Goal: Communication & Community: Ask a question

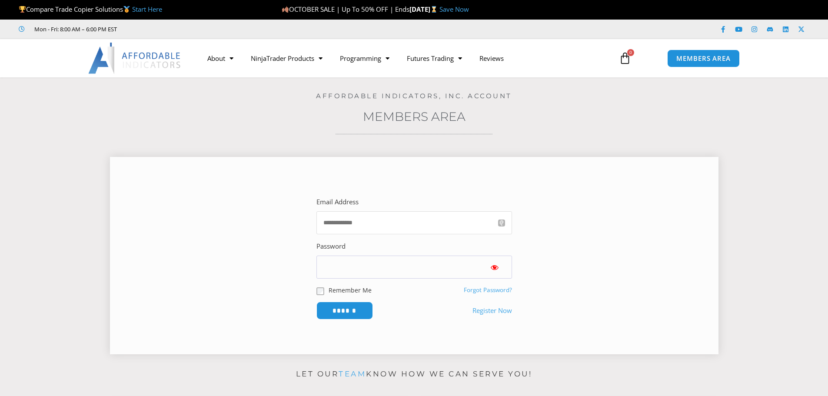
click at [426, 233] on input "Email Address" at bounding box center [414, 222] width 196 height 23
click at [421, 221] on input "Email Address" at bounding box center [414, 222] width 196 height 23
type input "**********"
click at [316, 302] on input "******" at bounding box center [344, 311] width 57 height 18
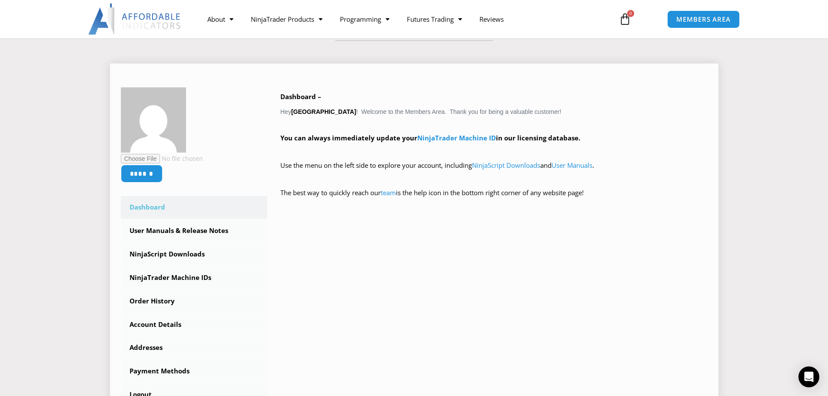
scroll to position [174, 0]
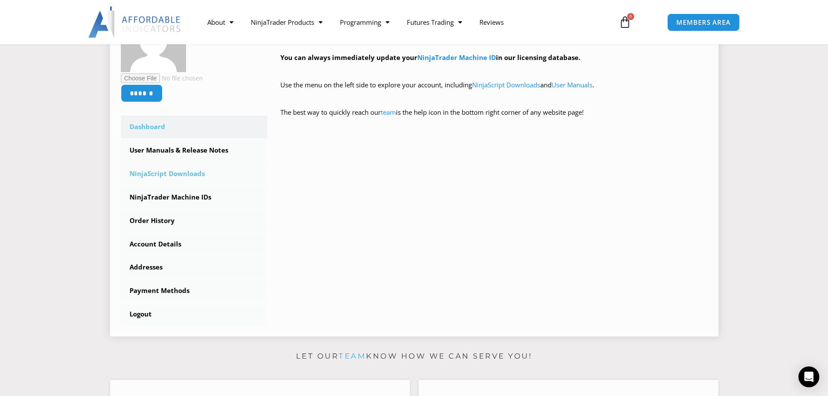
click at [170, 172] on link "NinjaScript Downloads" at bounding box center [194, 174] width 147 height 23
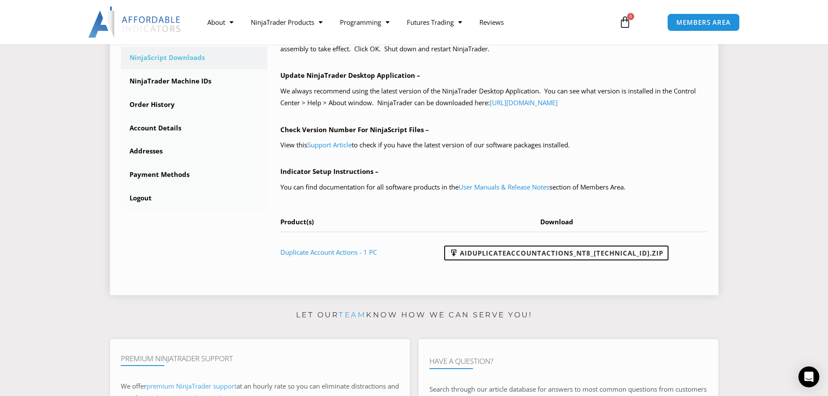
scroll to position [304, 0]
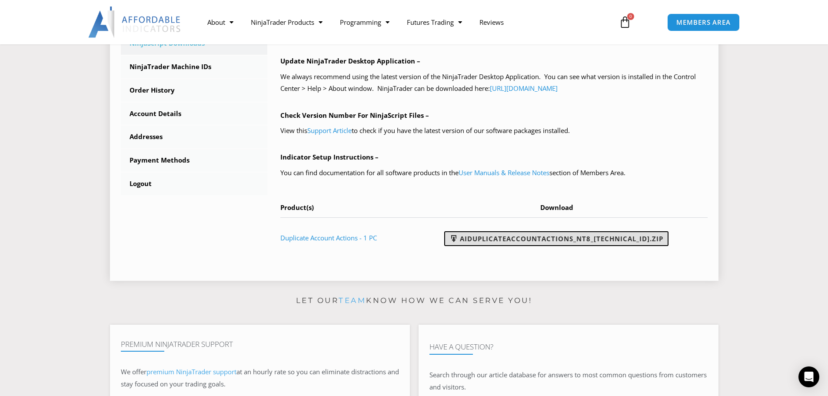
click at [629, 234] on link "AIDuplicateAccountActions_NT8_25.10.2.1.zip" at bounding box center [556, 238] width 224 height 15
click at [744, 145] on section "****** Dashboard Subscriptions User Manuals & Release Notes NinjaScript Downloa…" at bounding box center [414, 64] width 785 height 448
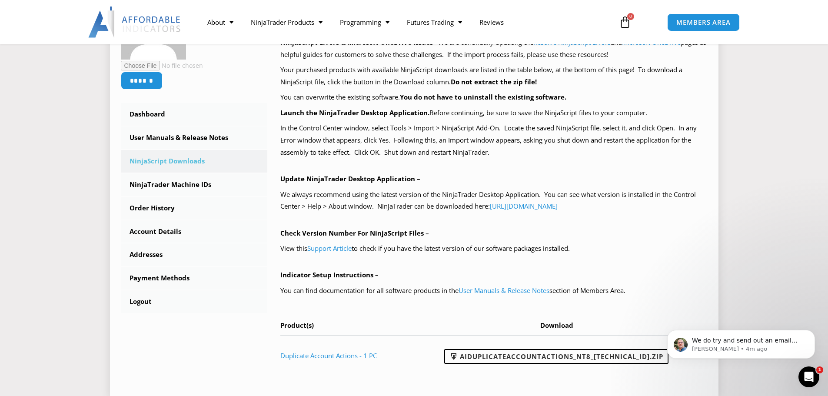
scroll to position [217, 0]
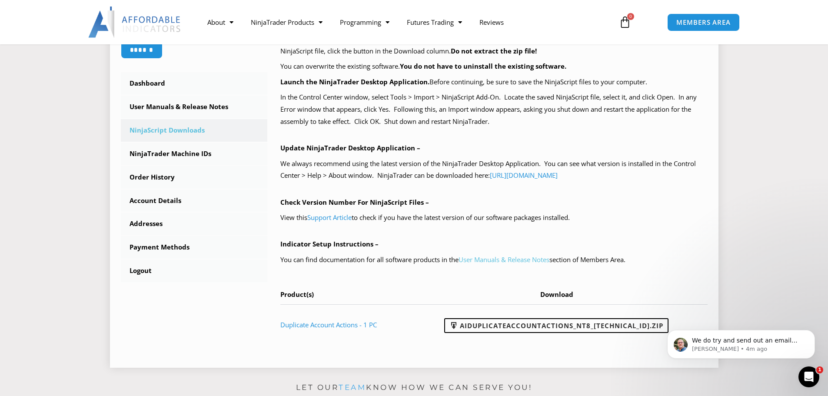
click at [531, 262] on link "User Manuals & Release Notes" at bounding box center [504, 259] width 91 height 9
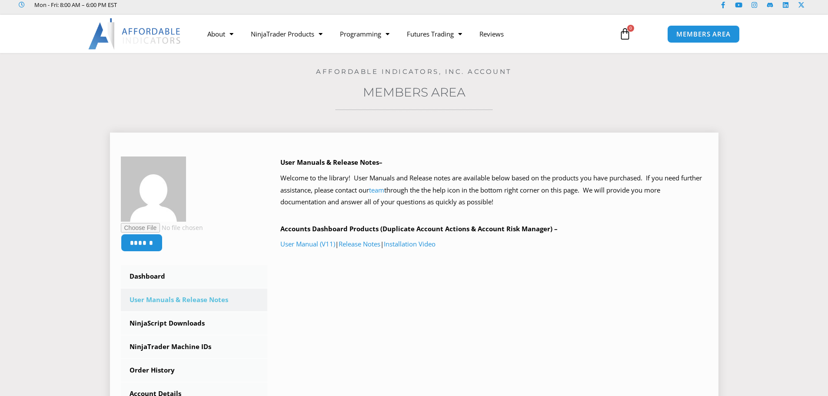
scroll to position [87, 0]
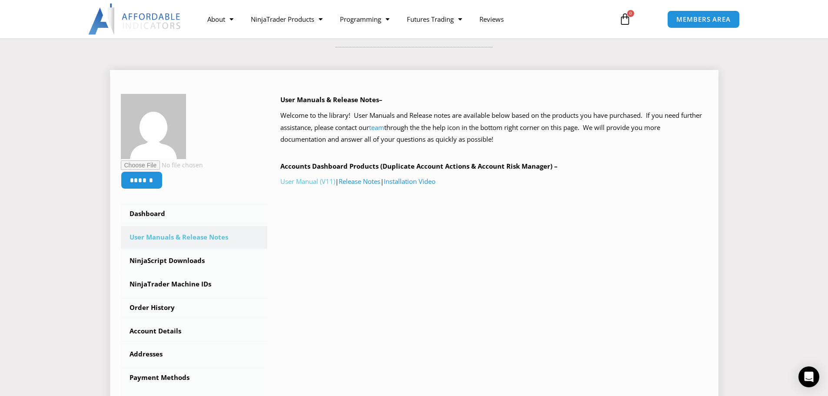
click at [293, 182] on link "User Manual (V11)" at bounding box center [307, 181] width 55 height 9
click at [305, 180] on link "User Manual (V11)" at bounding box center [307, 181] width 55 height 9
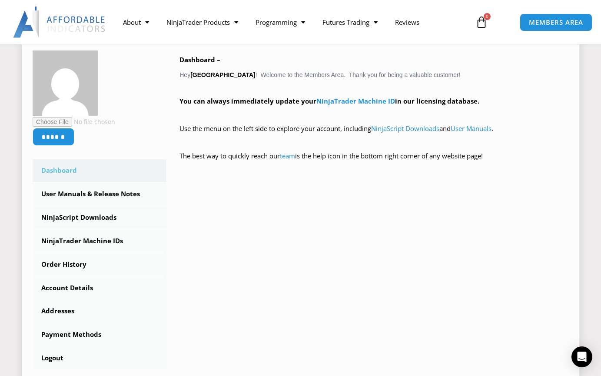
scroll to position [174, 0]
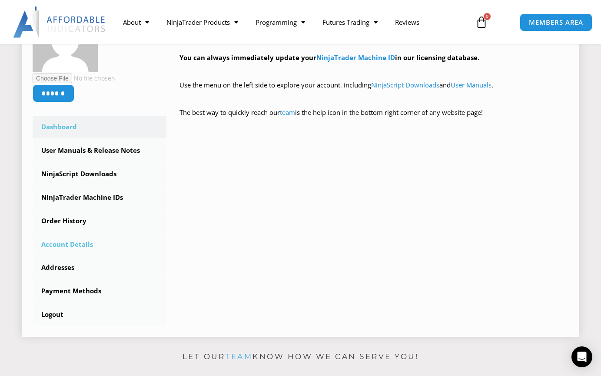
click at [82, 246] on link "Account Details" at bounding box center [100, 244] width 134 height 23
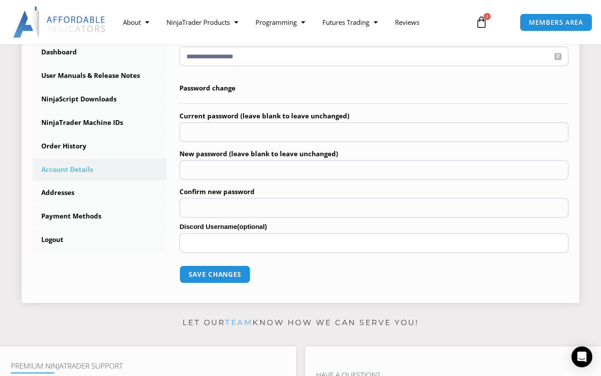
scroll to position [268, 0]
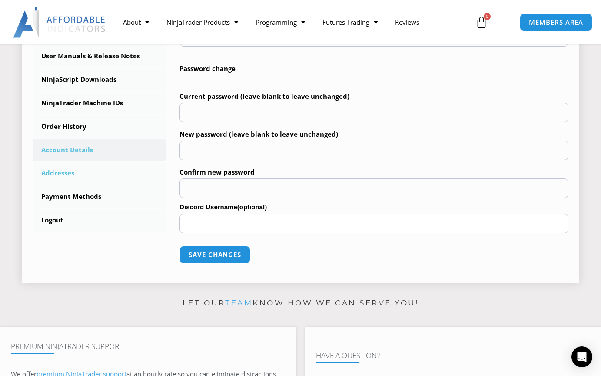
click at [78, 175] on link "Addresses" at bounding box center [100, 173] width 134 height 23
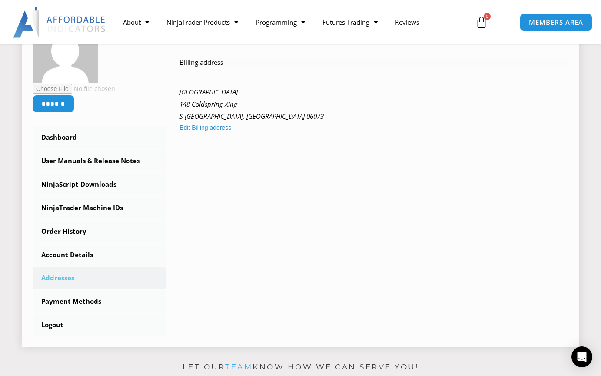
scroll to position [174, 0]
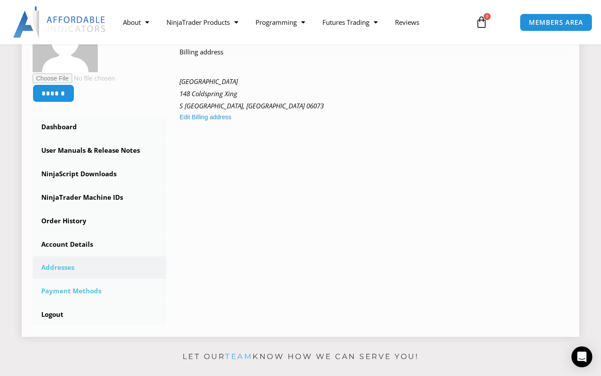
click at [88, 293] on link "Payment Methods" at bounding box center [100, 290] width 134 height 23
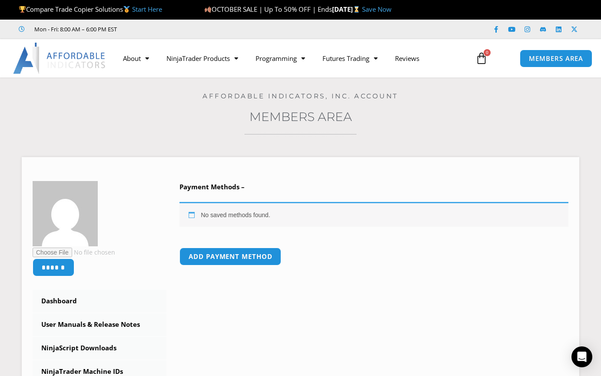
click at [468, 140] on div "Home / Members Area / Payment methods Affordable Indicators, Inc. Account Membe…" at bounding box center [301, 296] width 558 height 439
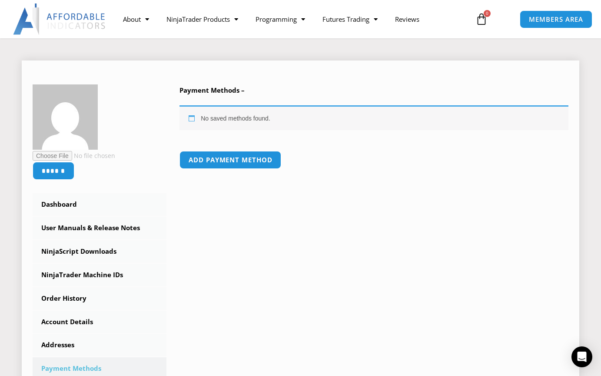
scroll to position [130, 0]
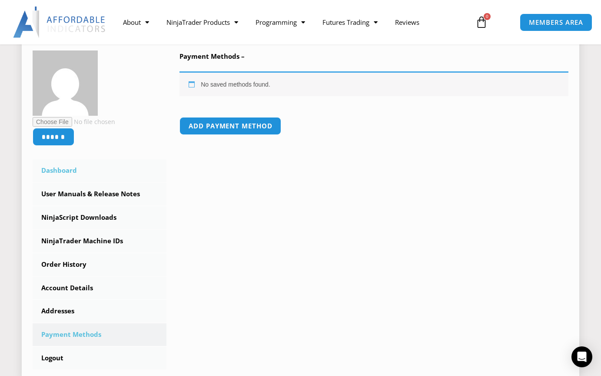
click at [71, 167] on link "Dashboard" at bounding box center [100, 170] width 134 height 23
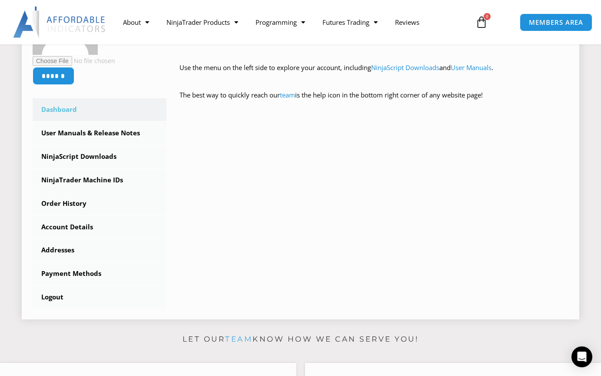
scroll to position [217, 0]
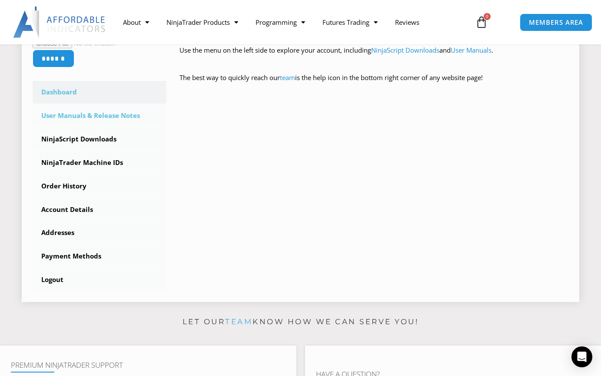
click at [97, 121] on link "User Manuals & Release Notes" at bounding box center [100, 115] width 134 height 23
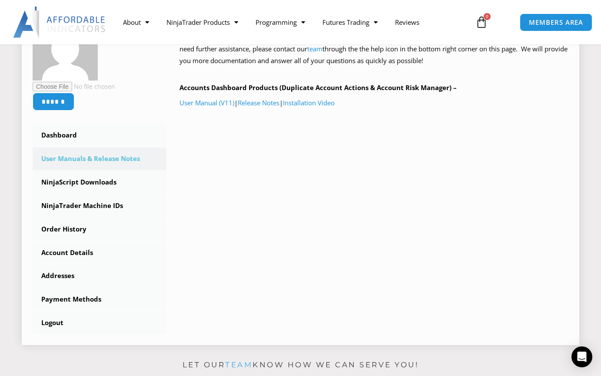
scroll to position [174, 0]
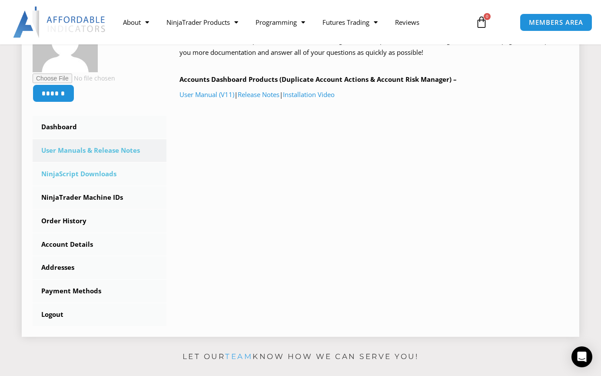
click at [123, 182] on link "NinjaScript Downloads" at bounding box center [100, 174] width 134 height 23
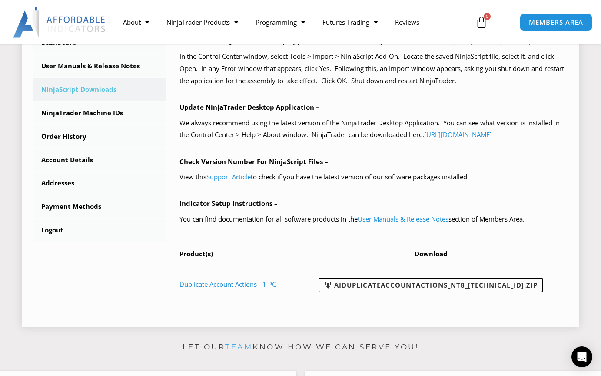
scroll to position [261, 0]
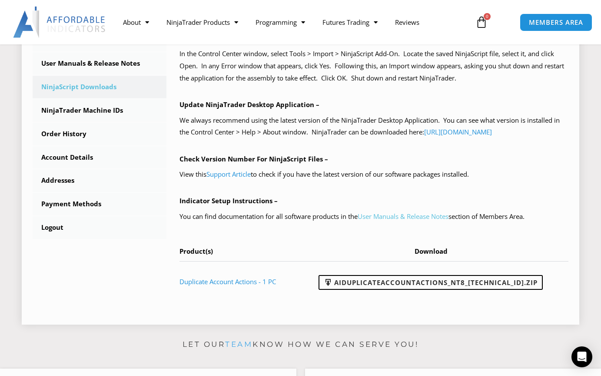
click at [419, 220] on link "User Manuals & Release Notes" at bounding box center [403, 216] width 91 height 9
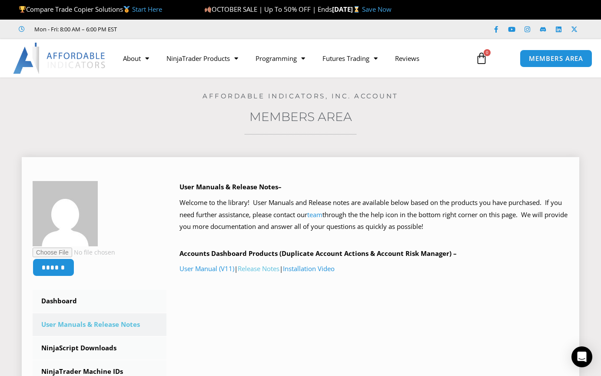
click at [256, 270] on link "Release Notes" at bounding box center [259, 268] width 42 height 9
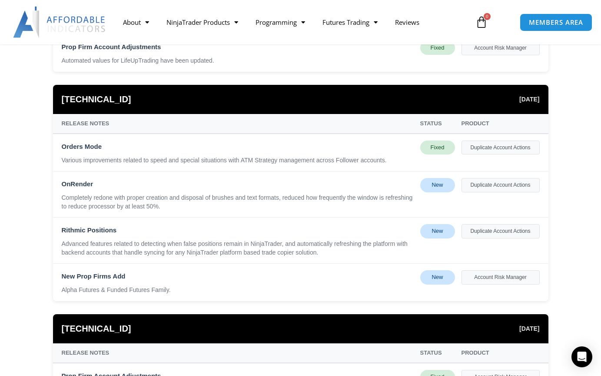
scroll to position [478, 0]
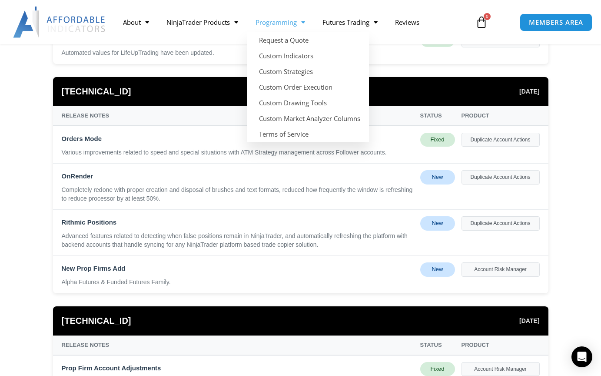
click at [293, 19] on link "Programming" at bounding box center [280, 22] width 67 height 20
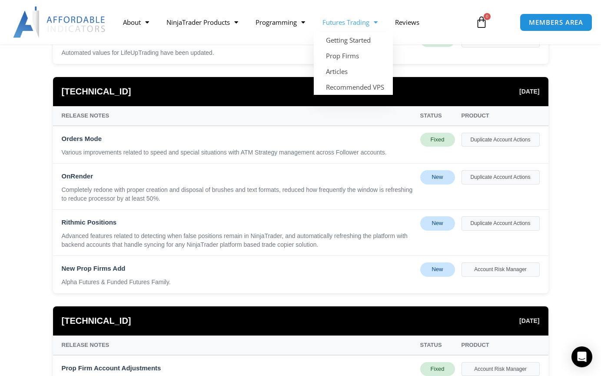
click at [351, 22] on link "Futures Trading" at bounding box center [350, 22] width 73 height 20
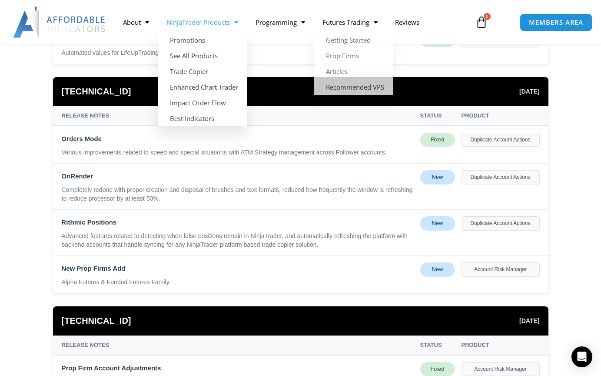
click at [229, 27] on link "NinjaTrader Products" at bounding box center [202, 22] width 89 height 20
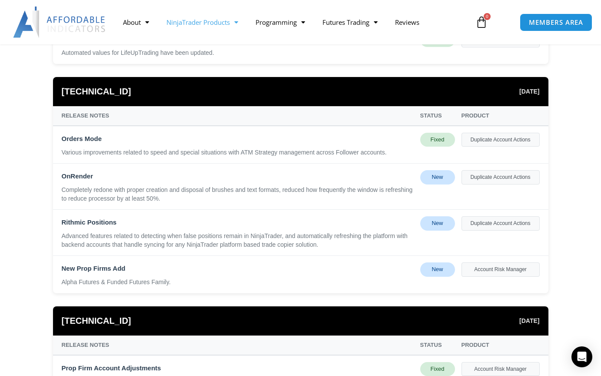
click at [229, 27] on link "NinjaTrader Products" at bounding box center [202, 22] width 89 height 20
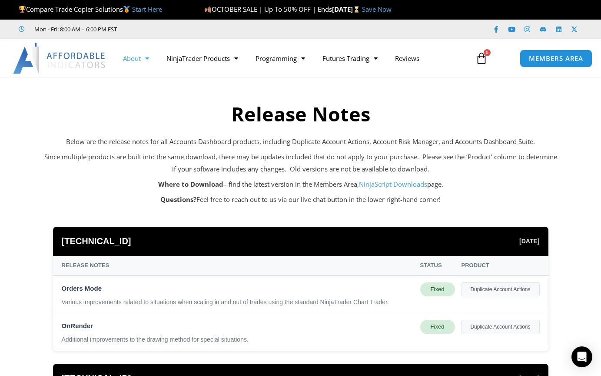
click at [140, 63] on link "About" at bounding box center [135, 58] width 43 height 20
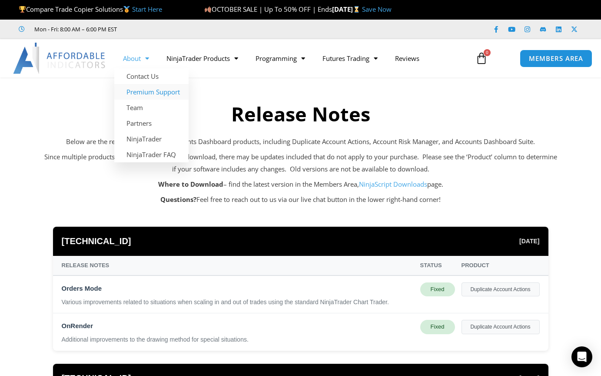
click at [141, 92] on link "Premium Support" at bounding box center [151, 92] width 74 height 16
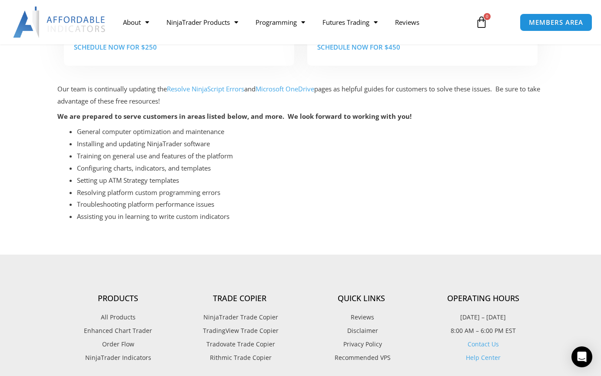
scroll to position [304, 0]
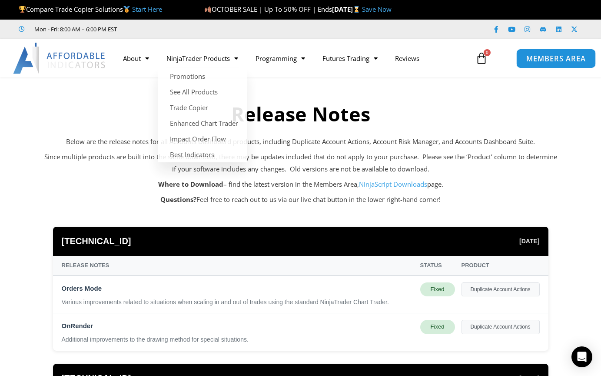
click at [582, 51] on link "MEMBERS AREA" at bounding box center [556, 58] width 80 height 20
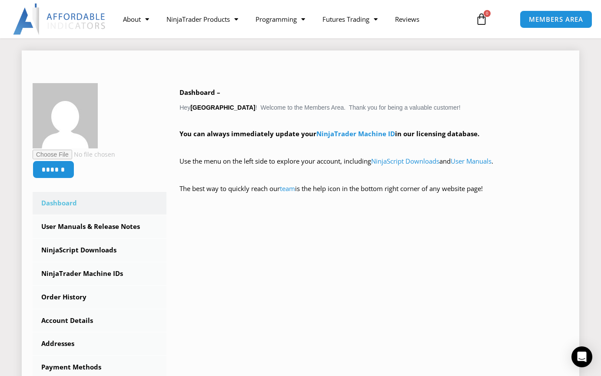
scroll to position [130, 0]
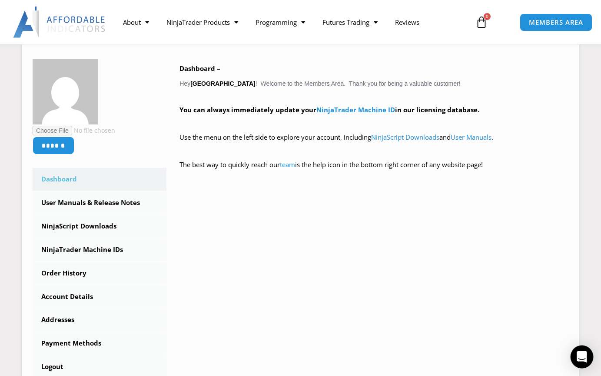
click at [583, 358] on icon "Open Intercom Messenger" at bounding box center [582, 356] width 10 height 11
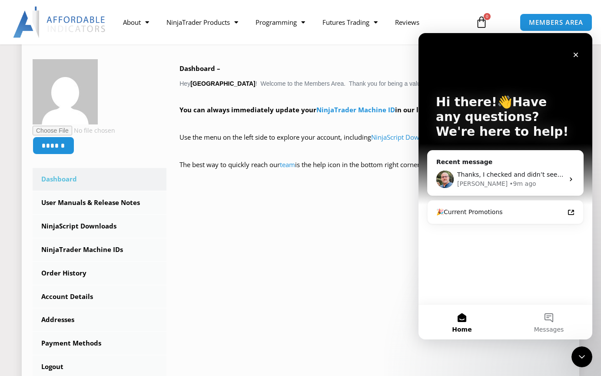
scroll to position [0, 0]
click at [568, 178] on icon "Intercom messenger" at bounding box center [571, 179] width 7 height 7
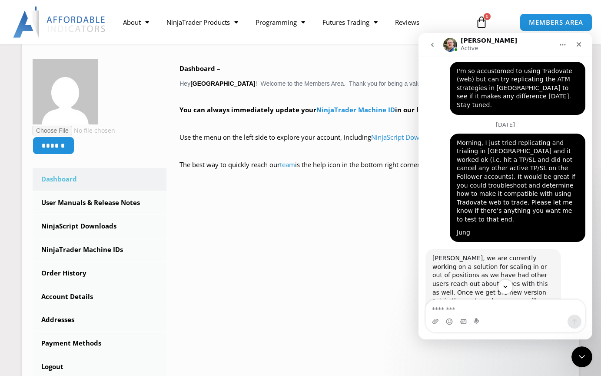
scroll to position [2024, 0]
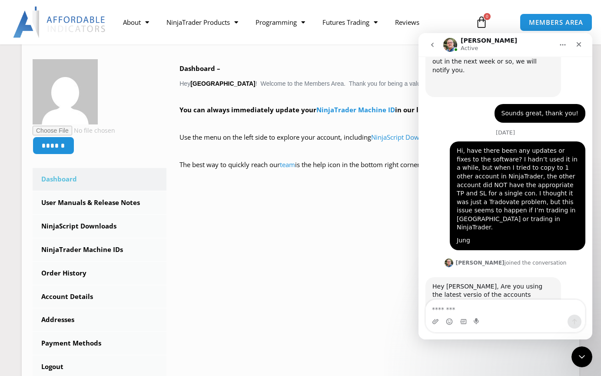
click at [530, 322] on div "Intercom messenger" at bounding box center [505, 321] width 159 height 14
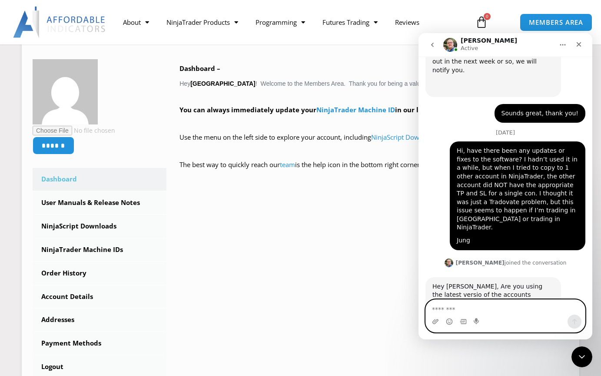
click at [529, 311] on textarea "Message…" at bounding box center [505, 306] width 159 height 15
type textarea "**********"
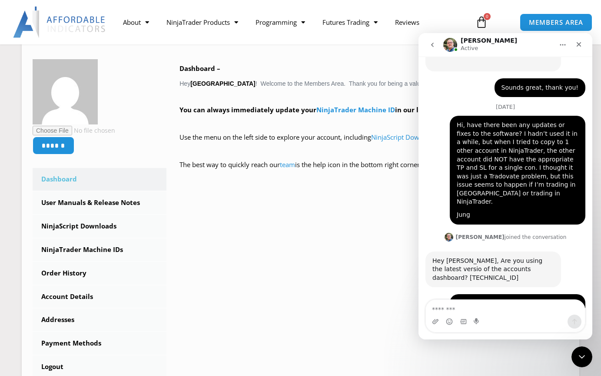
click at [470, 299] on div "Intercom messenger" at bounding box center [506, 315] width 160 height 33
click at [470, 306] on textarea "Message…" at bounding box center [505, 306] width 159 height 15
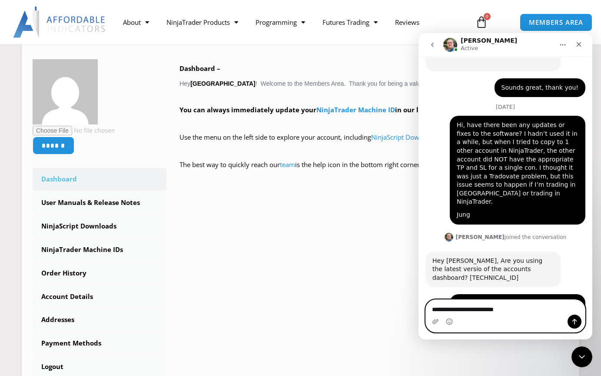
type textarea "**********"
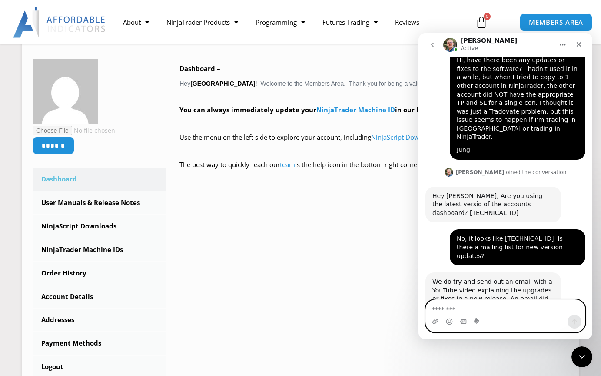
scroll to position [2121, 0]
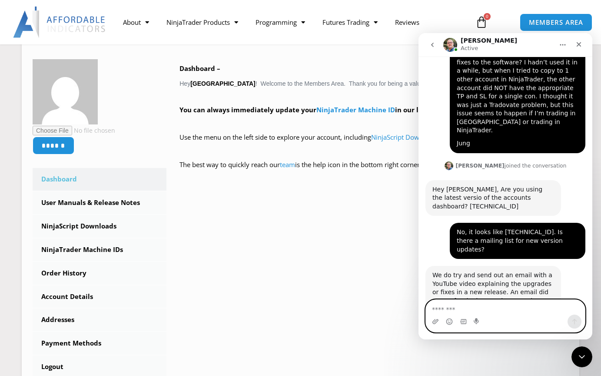
click at [525, 309] on textarea "Message…" at bounding box center [505, 306] width 159 height 15
click at [526, 306] on textarea "Message…" at bounding box center [505, 306] width 159 height 15
type textarea "**********"
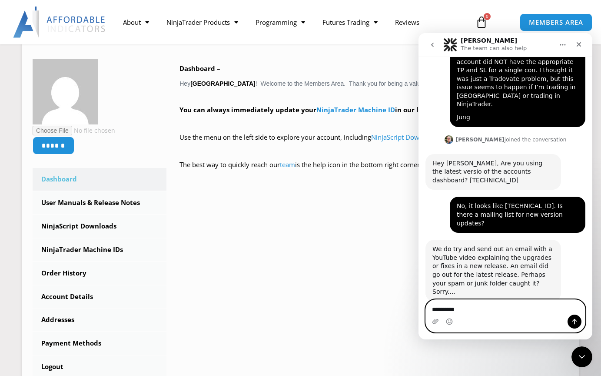
type textarea "*"
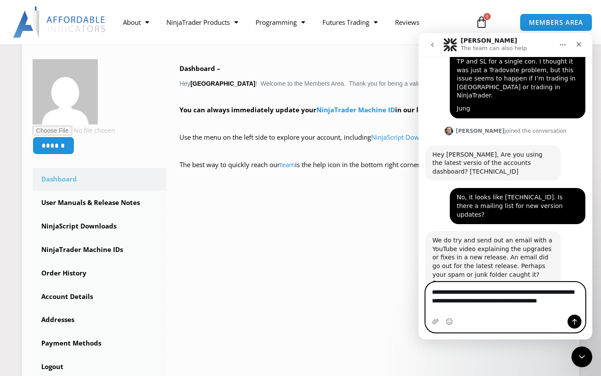
scroll to position [2164, 0]
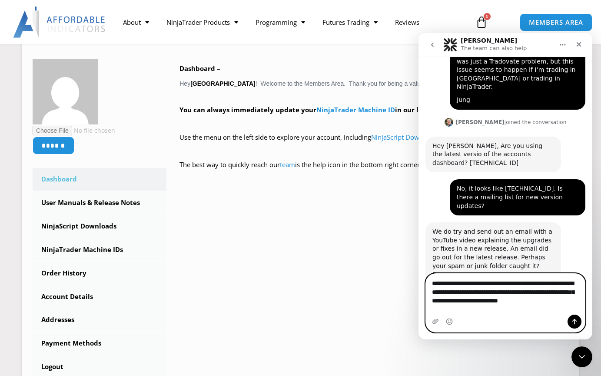
type textarea "**********"
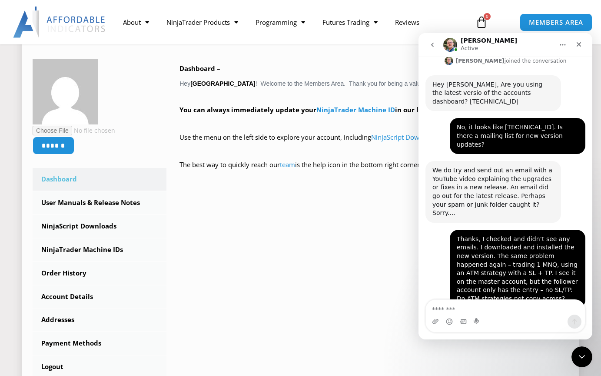
scroll to position [2227, 0]
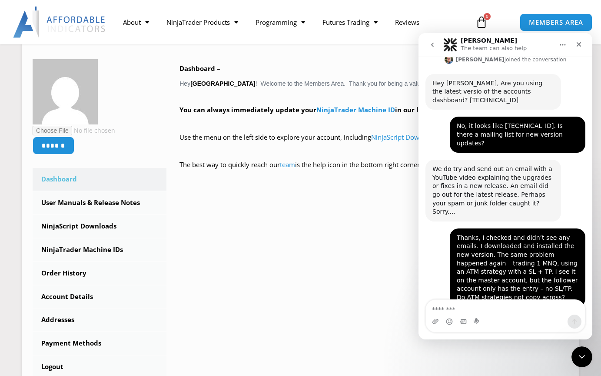
click at [530, 304] on textarea "Message…" at bounding box center [505, 306] width 159 height 15
click at [538, 305] on textarea "Message…" at bounding box center [505, 306] width 159 height 15
click at [491, 310] on textarea "Message…" at bounding box center [505, 306] width 159 height 15
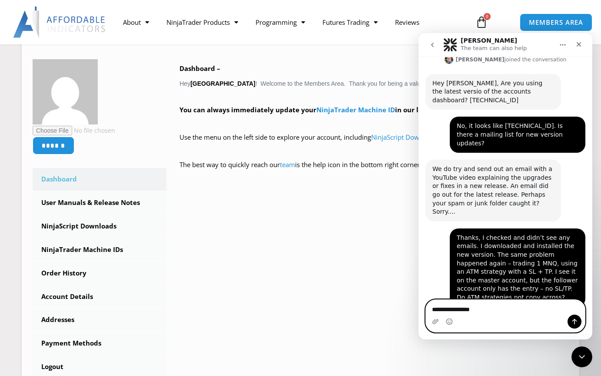
type textarea "**********"
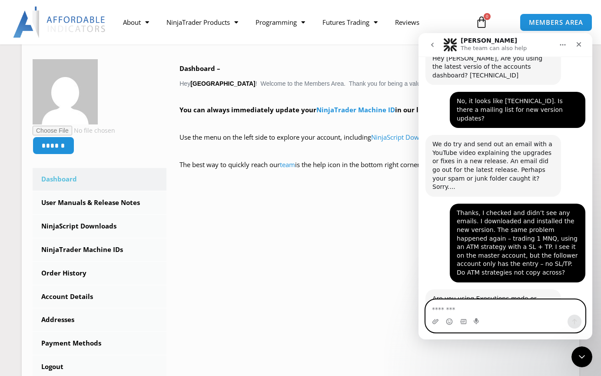
scroll to position [2252, 0]
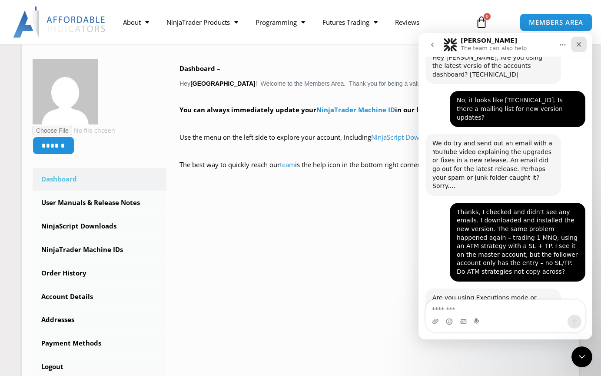
click at [581, 45] on icon "Close" at bounding box center [578, 44] width 7 height 7
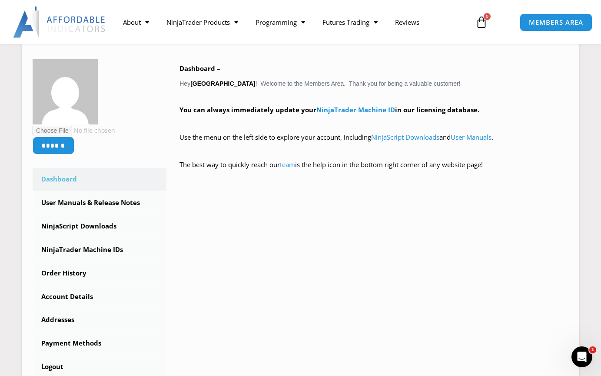
scroll to position [2176, 0]
